Goal: Task Accomplishment & Management: Manage account settings

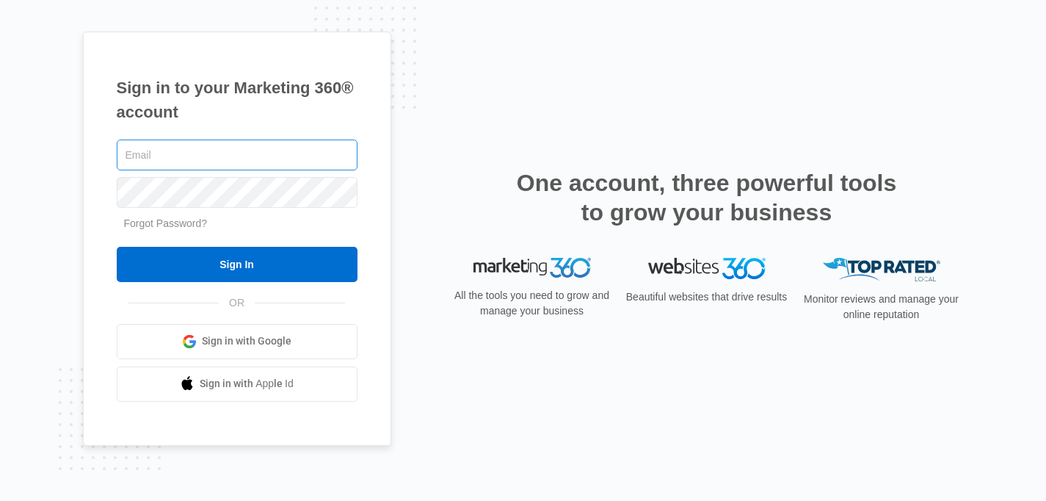
type input "[PERSON_NAME][EMAIL_ADDRESS][PERSON_NAME][DOMAIN_NAME]"
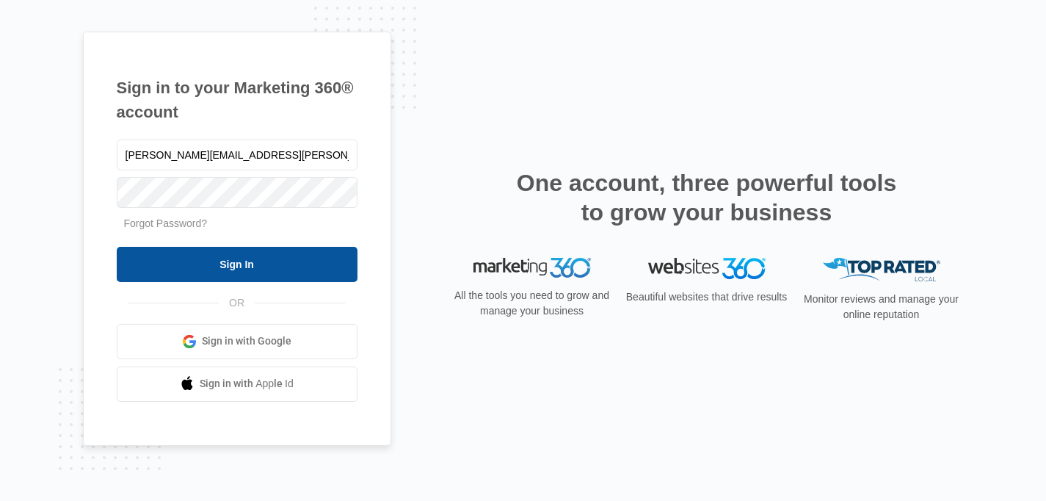
click at [246, 270] on input "Sign In" at bounding box center [237, 264] width 241 height 35
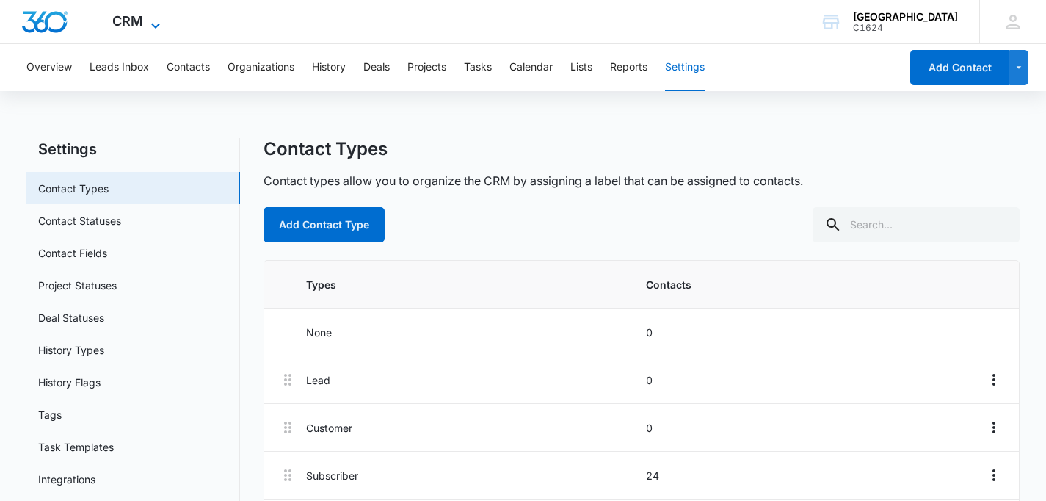
click at [153, 18] on icon at bounding box center [156, 26] width 18 height 18
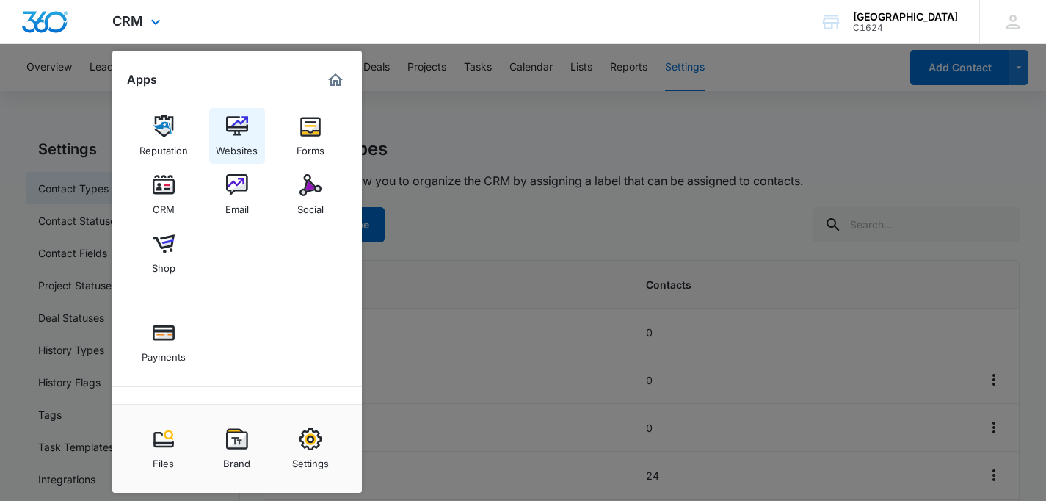
click at [236, 121] on img at bounding box center [237, 126] width 22 height 22
